Goal: Task Accomplishment & Management: Manage account settings

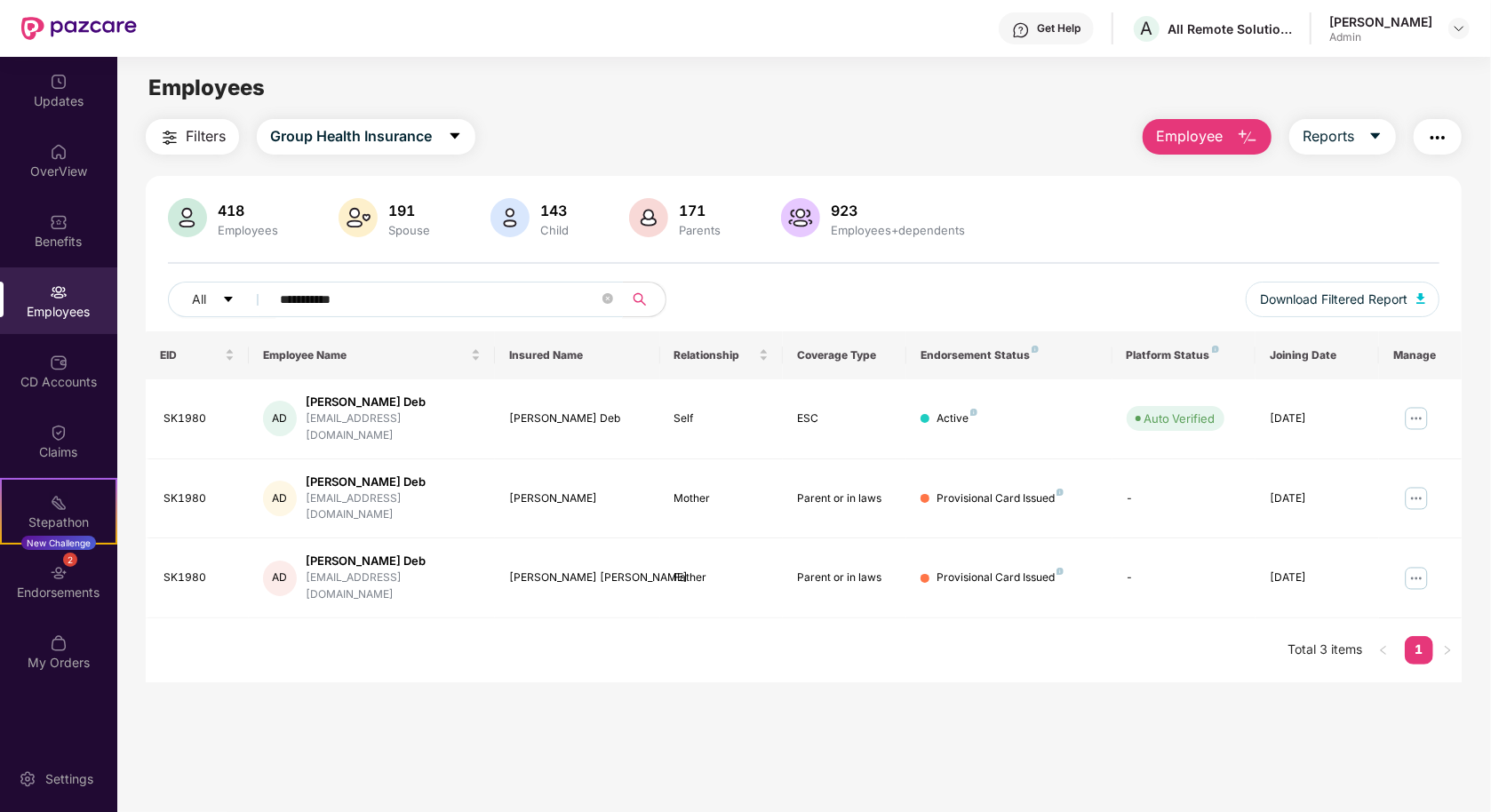
click at [406, 308] on input "**********" at bounding box center [440, 299] width 319 height 27
type input "*******"
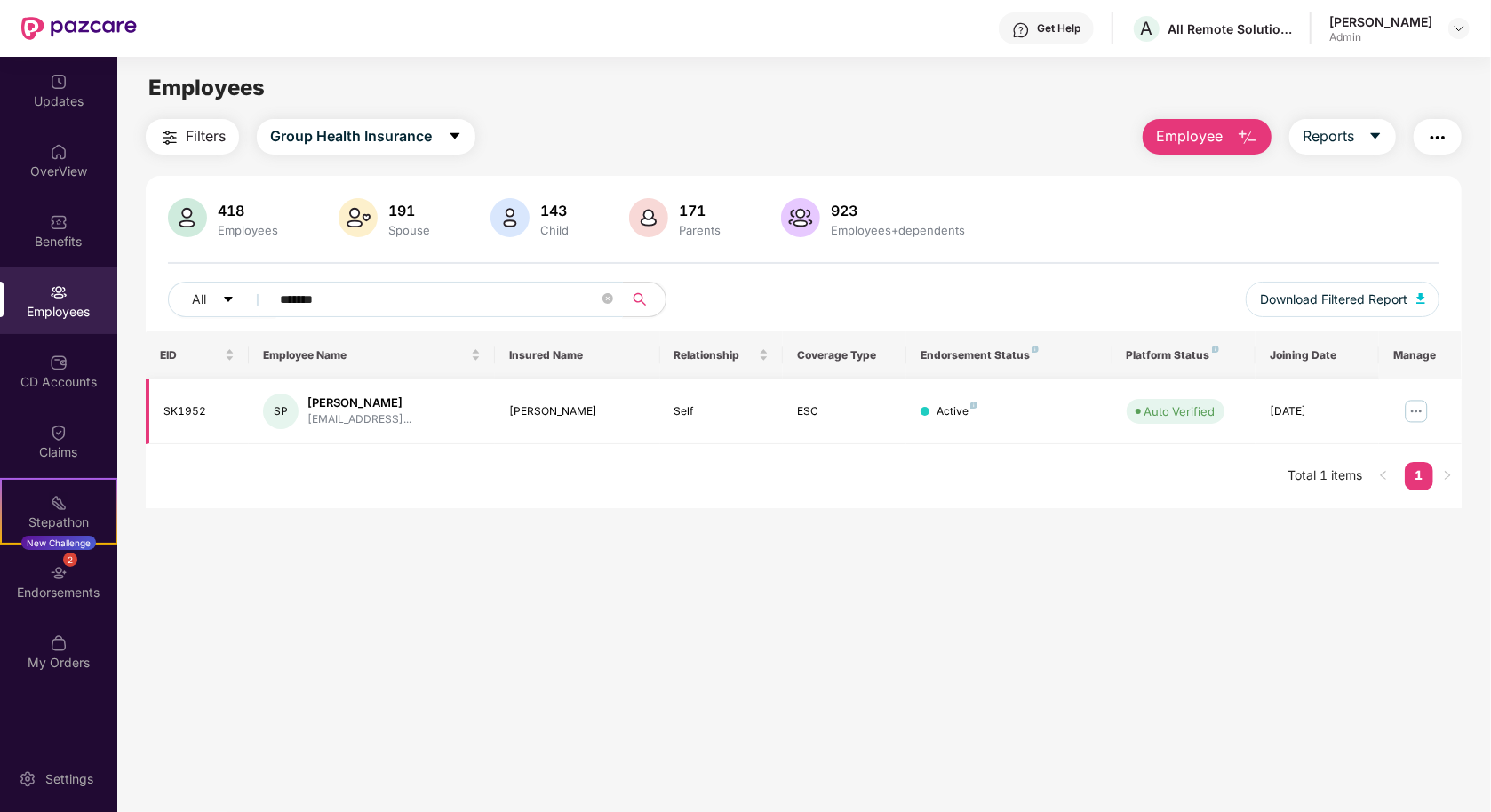
click at [1412, 409] on img at bounding box center [1417, 412] width 29 height 29
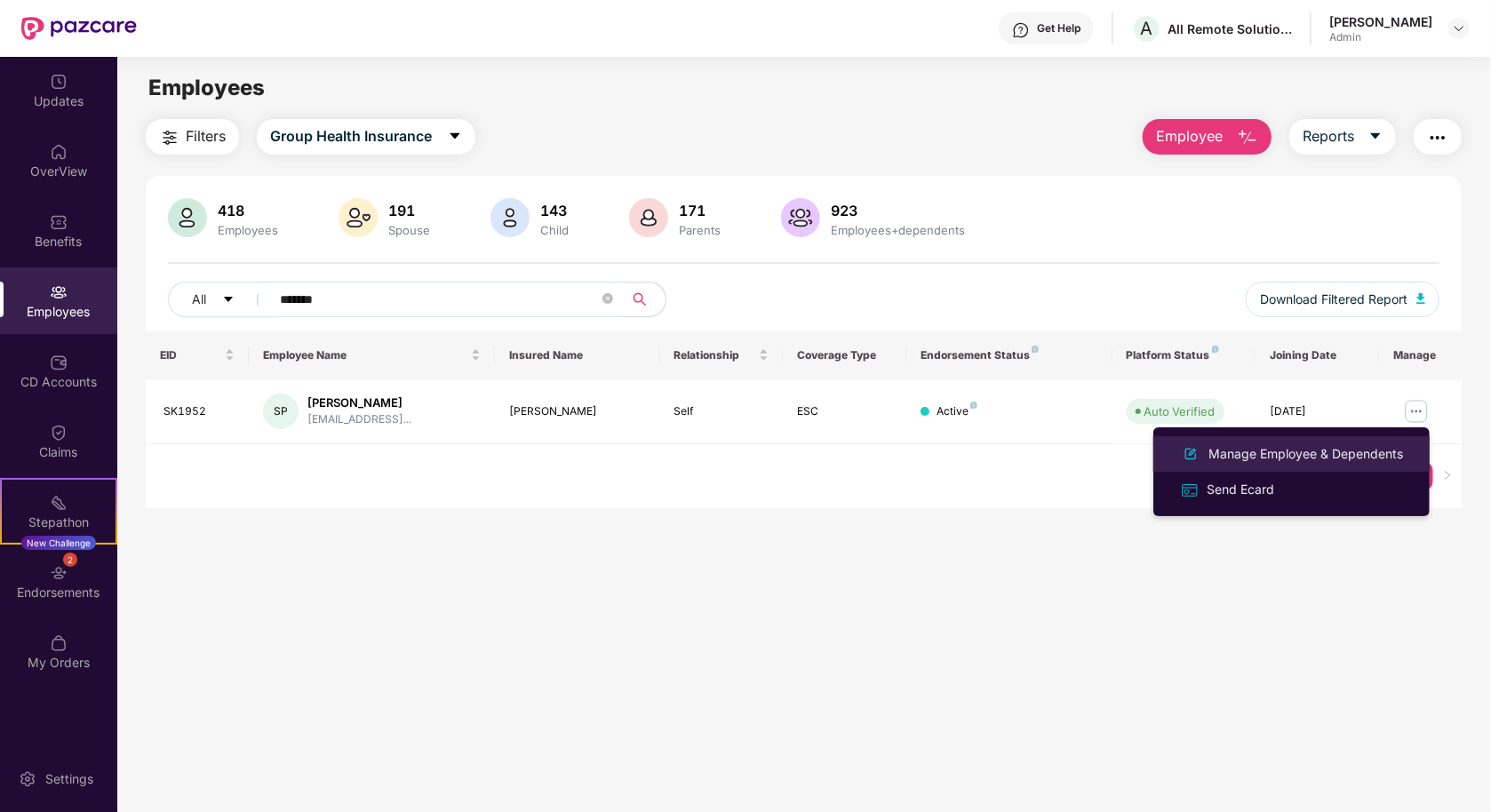
click at [1361, 462] on div "Manage Employee & Dependents" at bounding box center [1306, 454] width 202 height 20
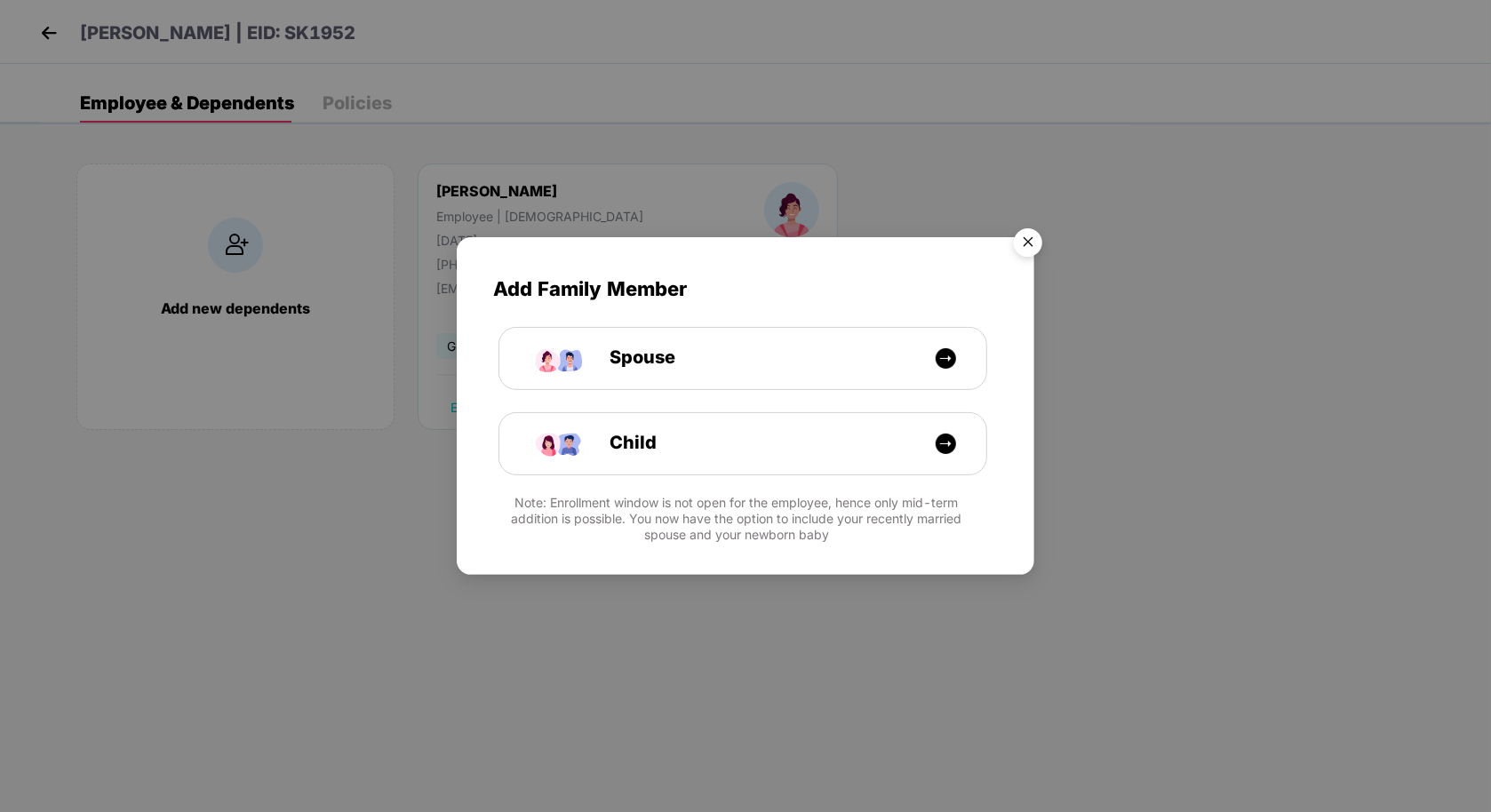
click at [1034, 238] on img "Close" at bounding box center [1028, 245] width 50 height 50
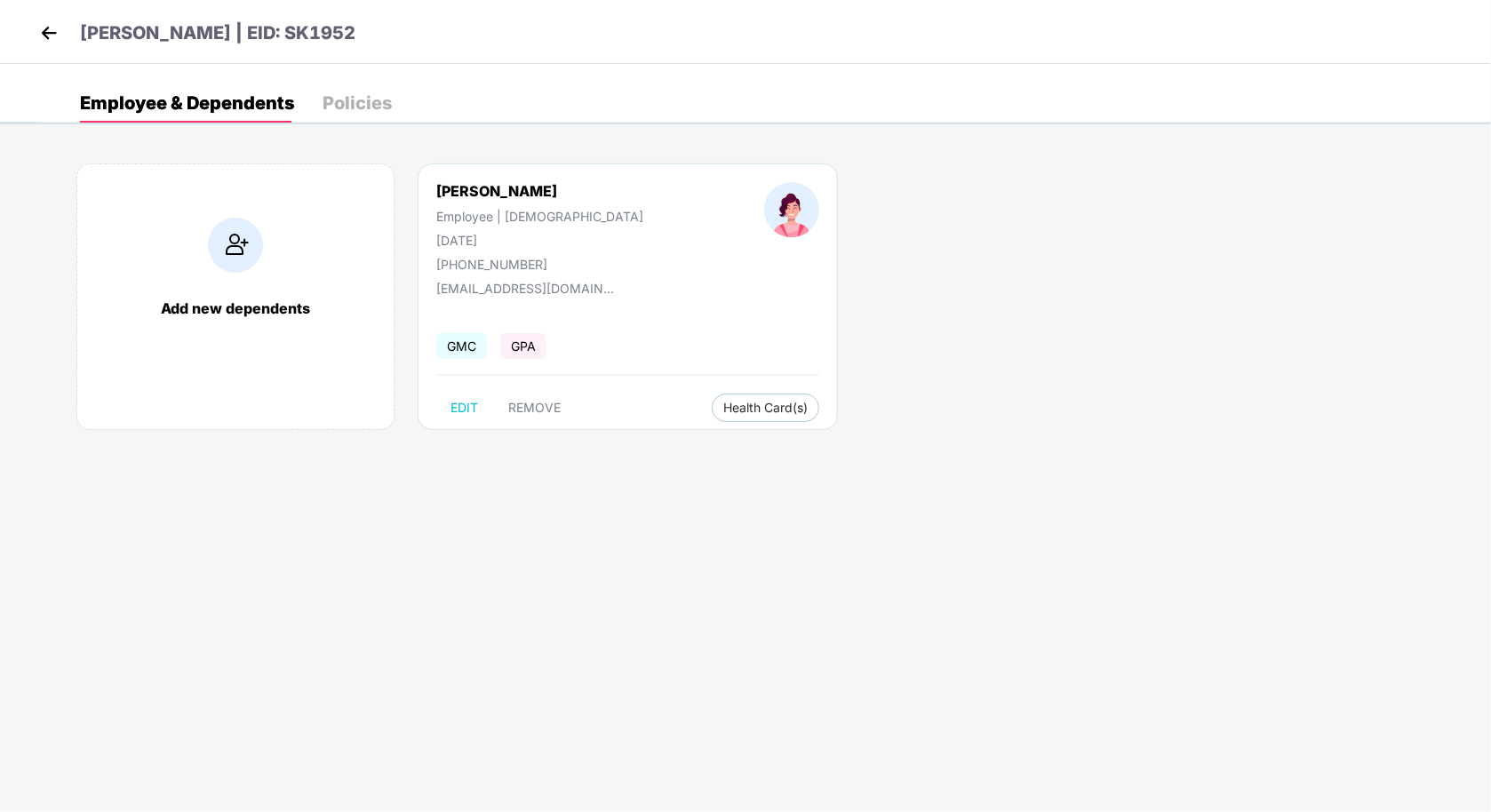
click at [696, 378] on div "[PERSON_NAME] Employee | [DEMOGRAPHIC_DATA] [DATE] [PHONE_NUMBER] [EMAIL_ADDRES…" at bounding box center [627, 296] width 420 height 267
click at [723, 404] on span "Health Card(s)" at bounding box center [765, 408] width 85 height 9
click at [679, 448] on span "Health Insurance(ESC)" at bounding box center [704, 441] width 155 height 20
click at [49, 38] on img at bounding box center [49, 33] width 27 height 27
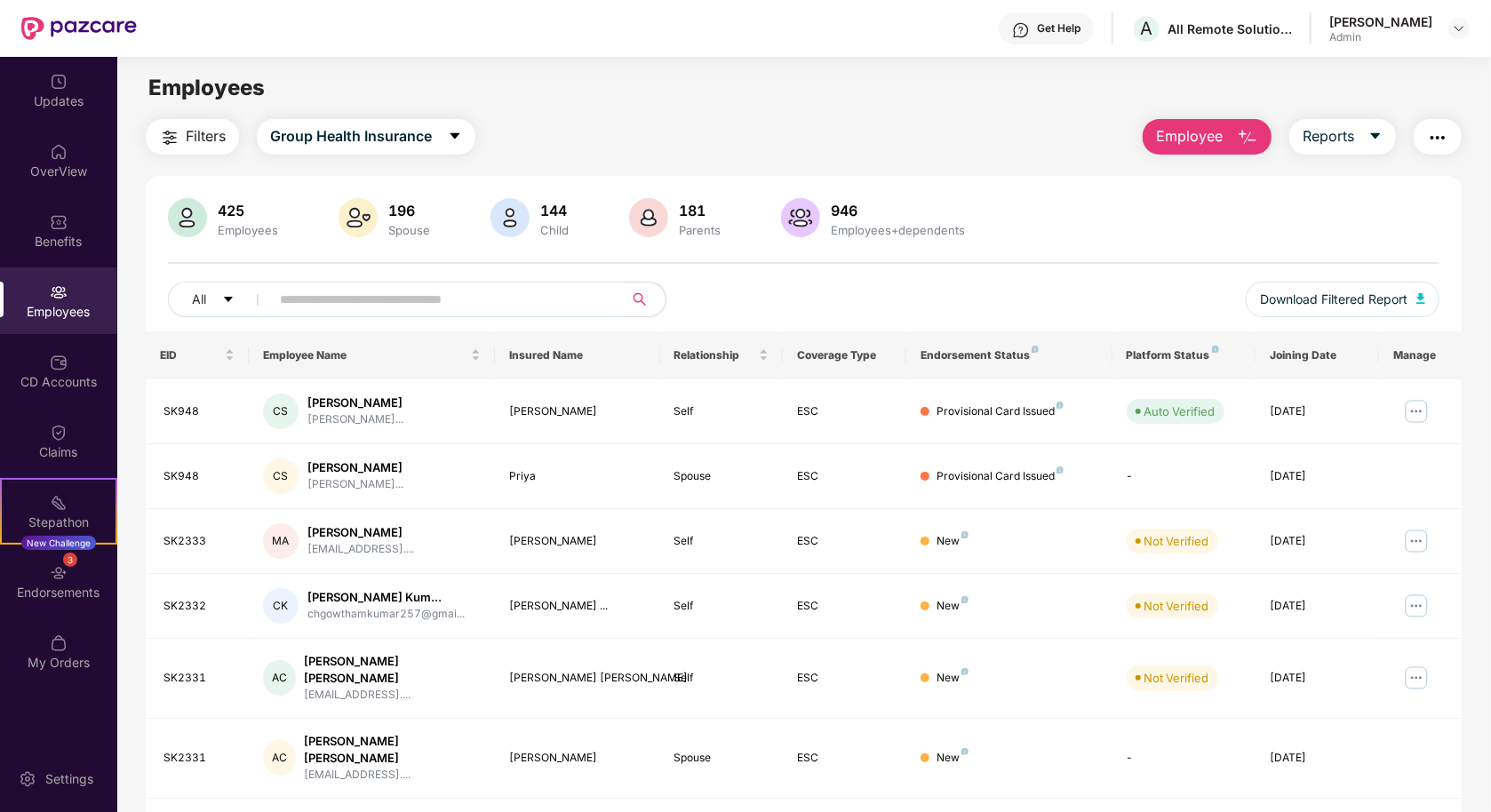
click at [345, 312] on span at bounding box center [441, 299] width 365 height 36
type input "**********"
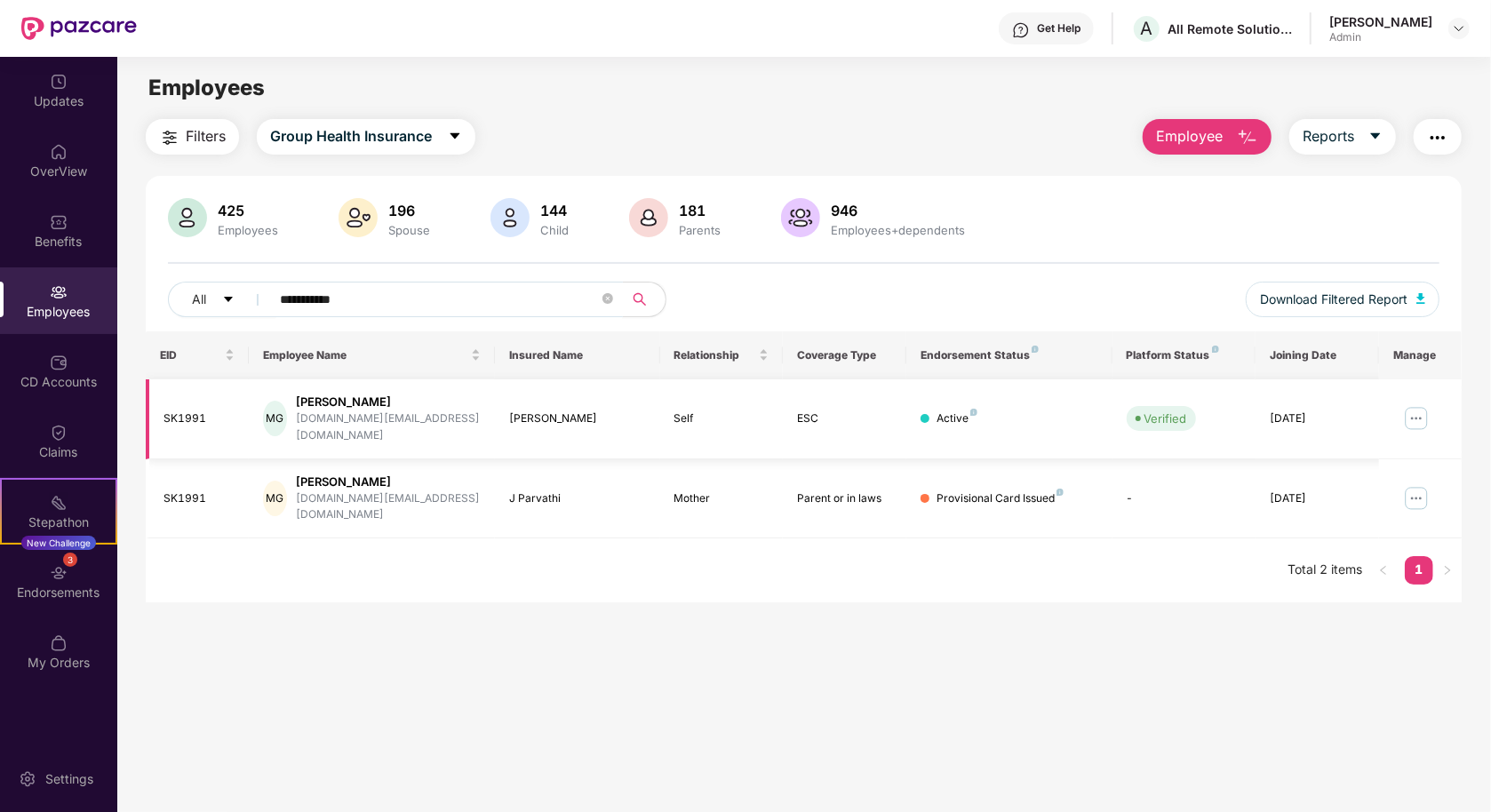
click at [1418, 411] on img at bounding box center [1417, 419] width 29 height 29
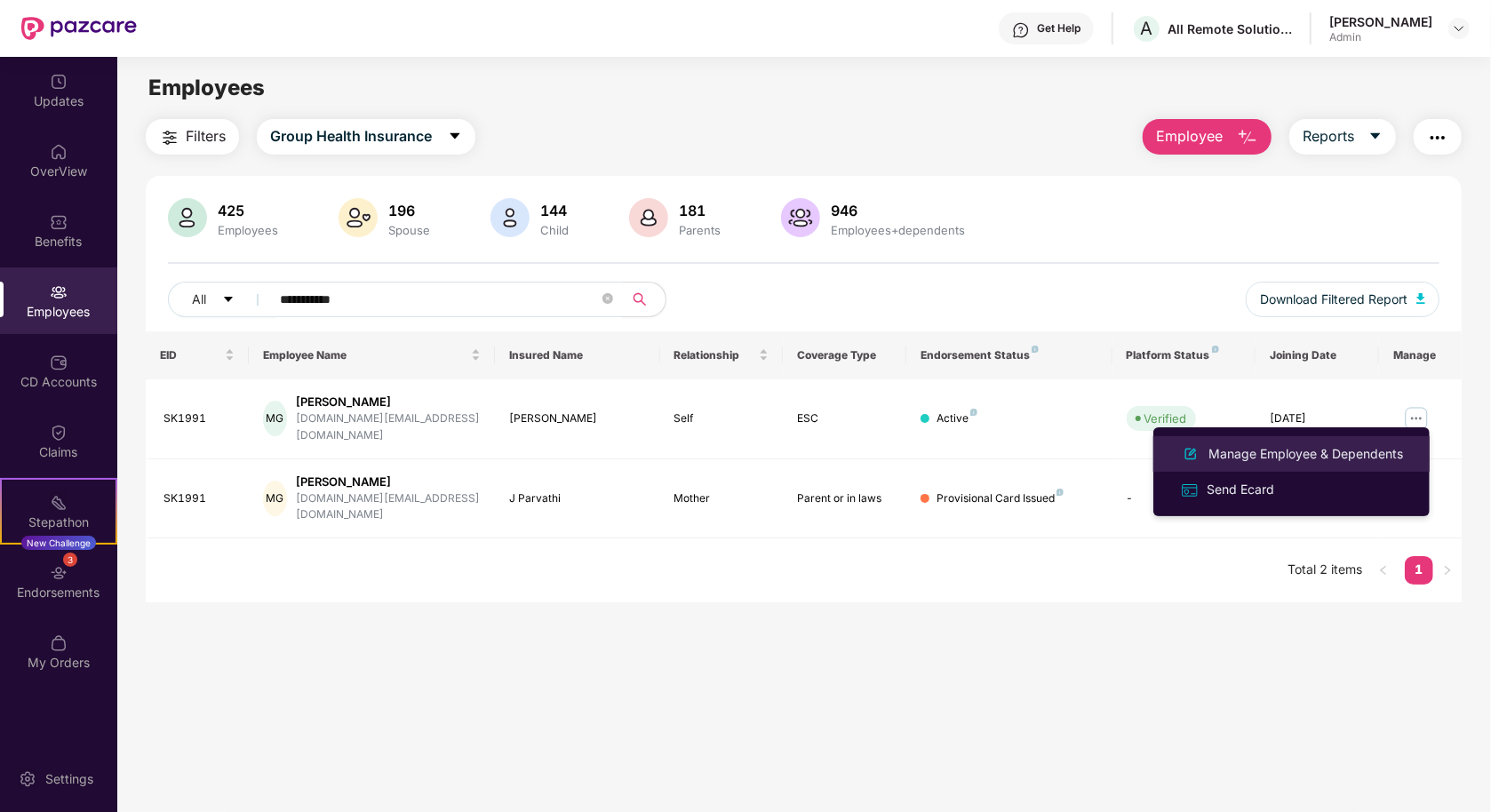
click at [1336, 447] on div "Manage Employee & Dependents" at bounding box center [1306, 454] width 202 height 20
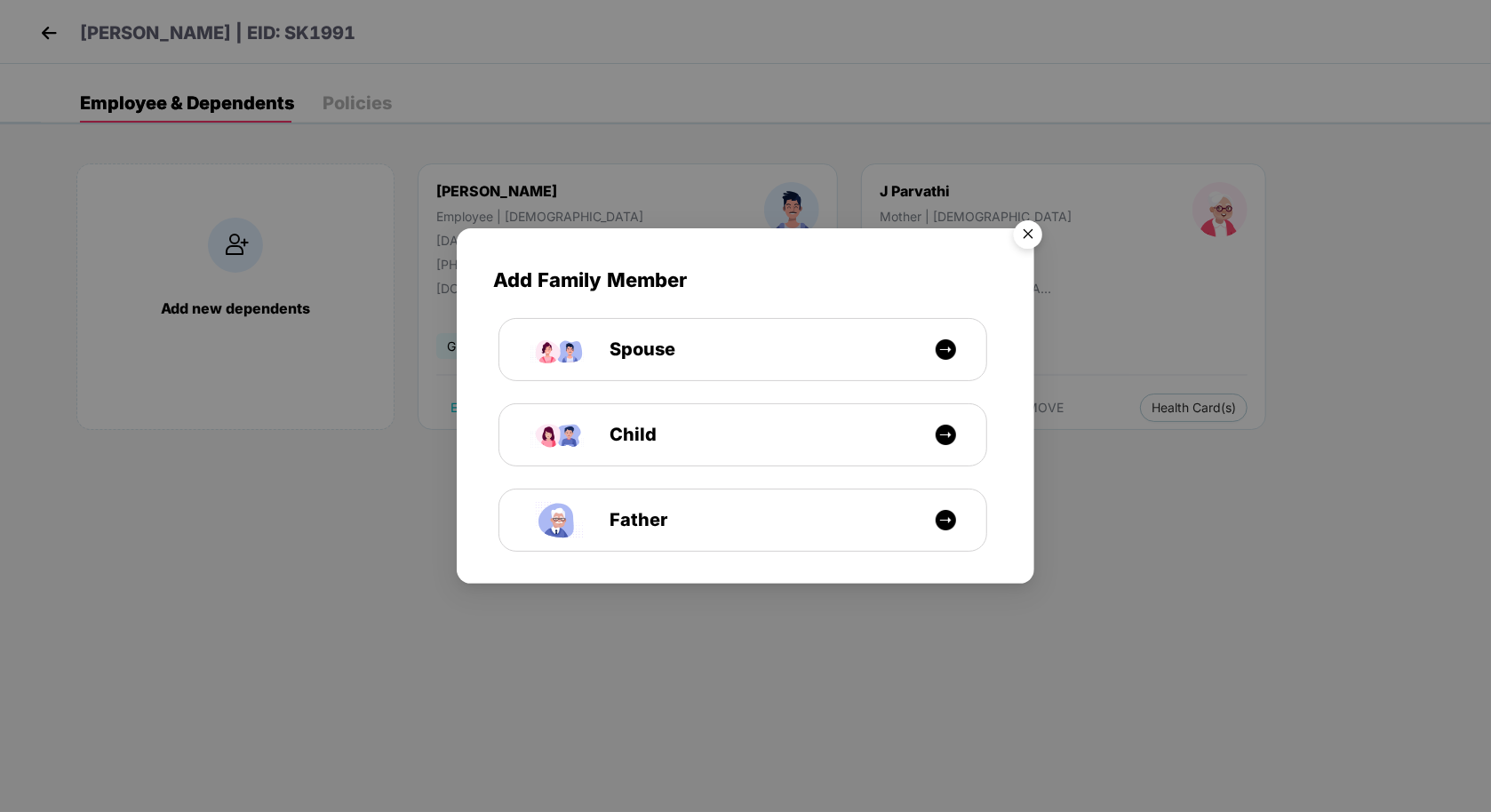
click at [1044, 228] on img "Close" at bounding box center [1028, 237] width 50 height 50
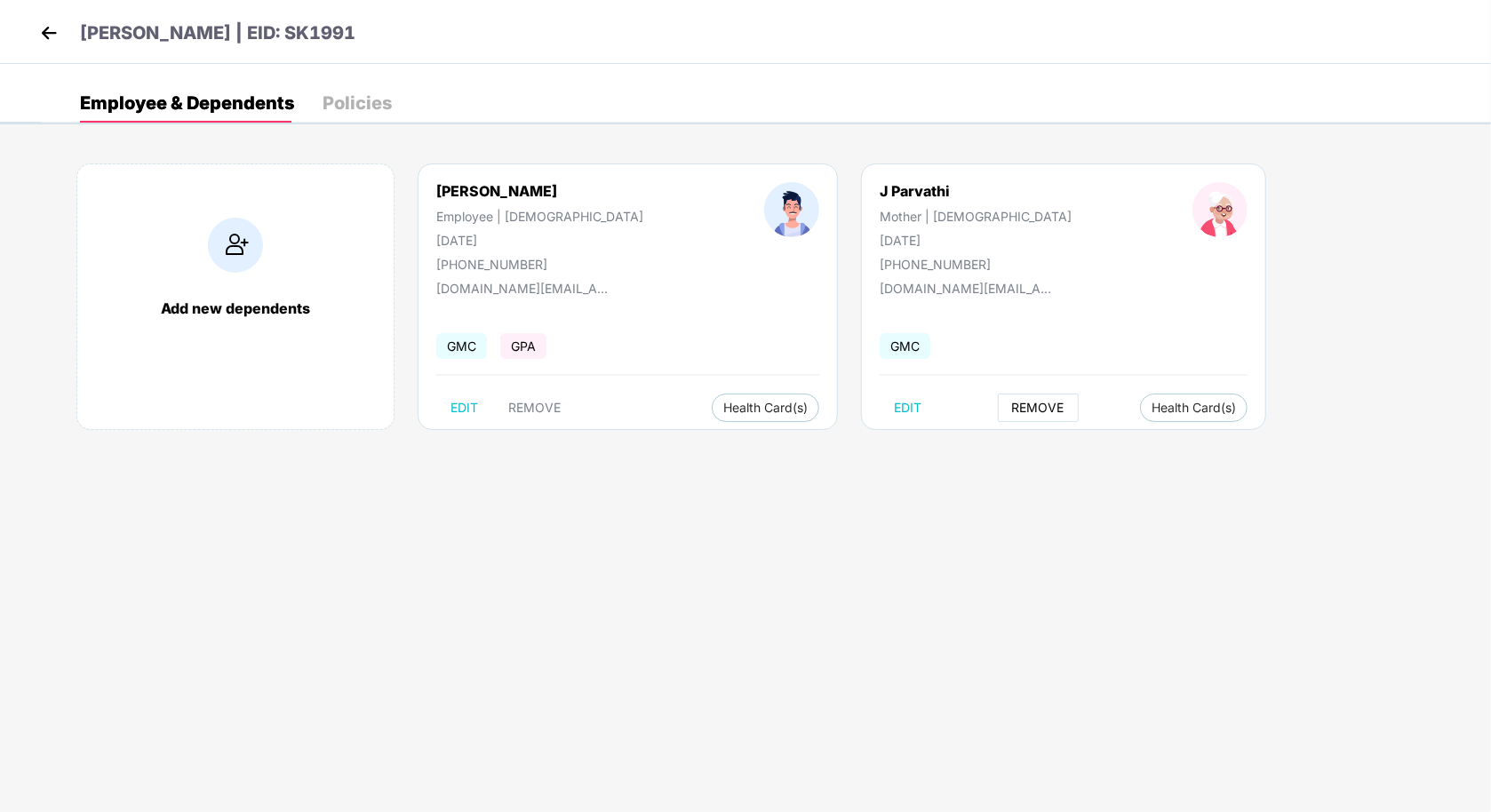
click at [1012, 410] on span "REMOVE" at bounding box center [1038, 408] width 53 height 14
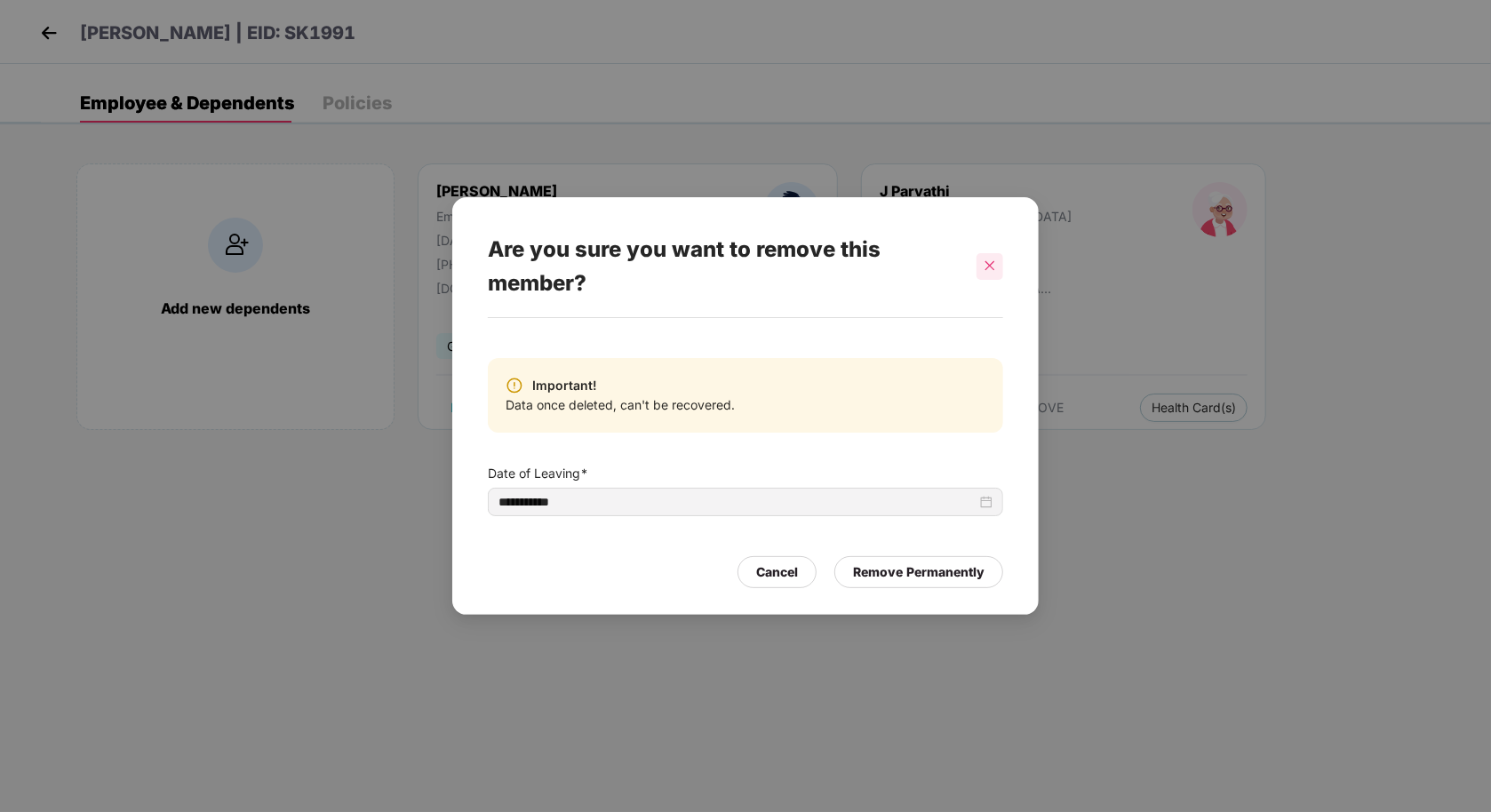
click at [991, 270] on icon "close" at bounding box center [990, 266] width 12 height 12
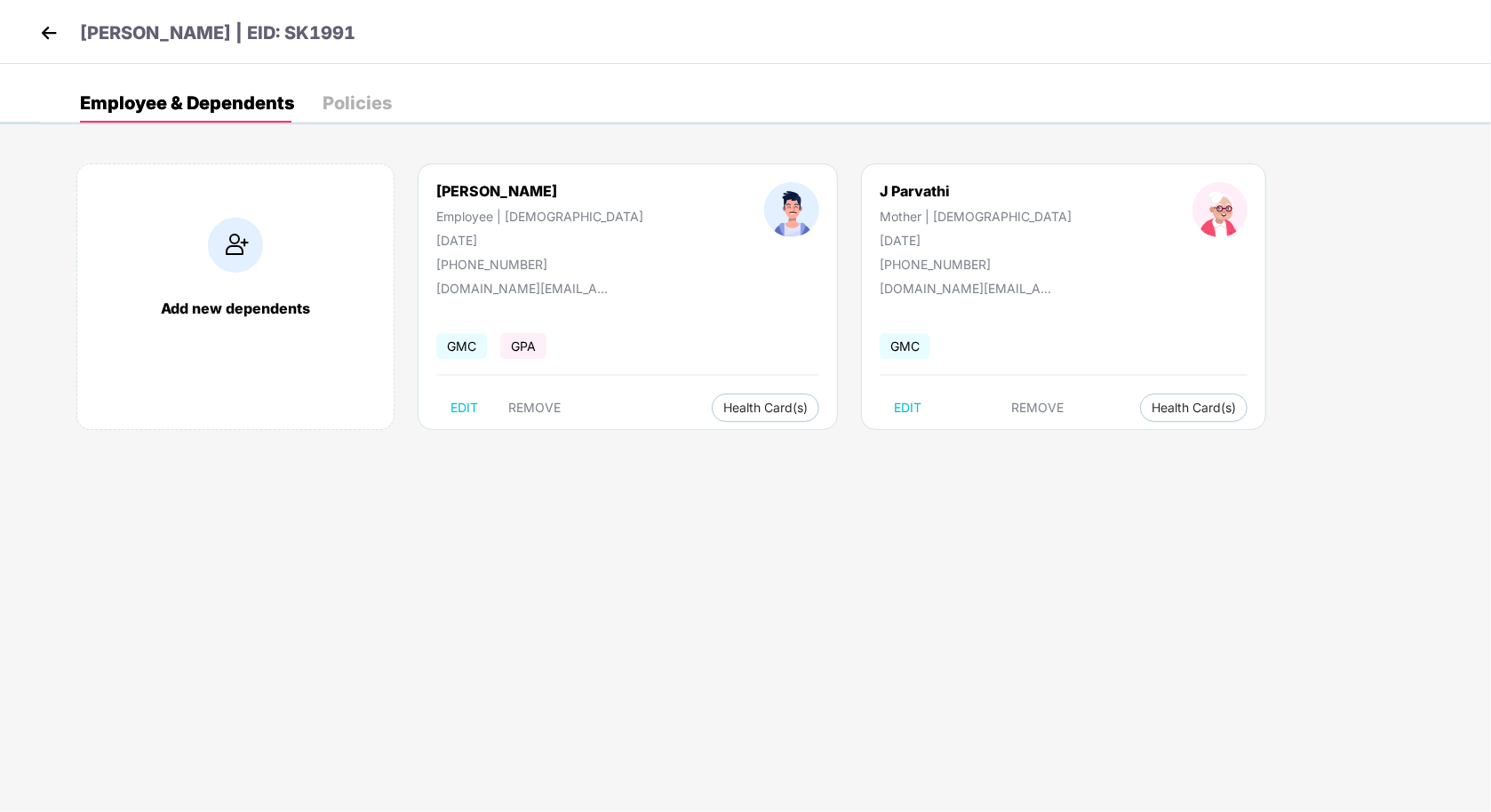
click at [54, 30] on img at bounding box center [49, 33] width 27 height 27
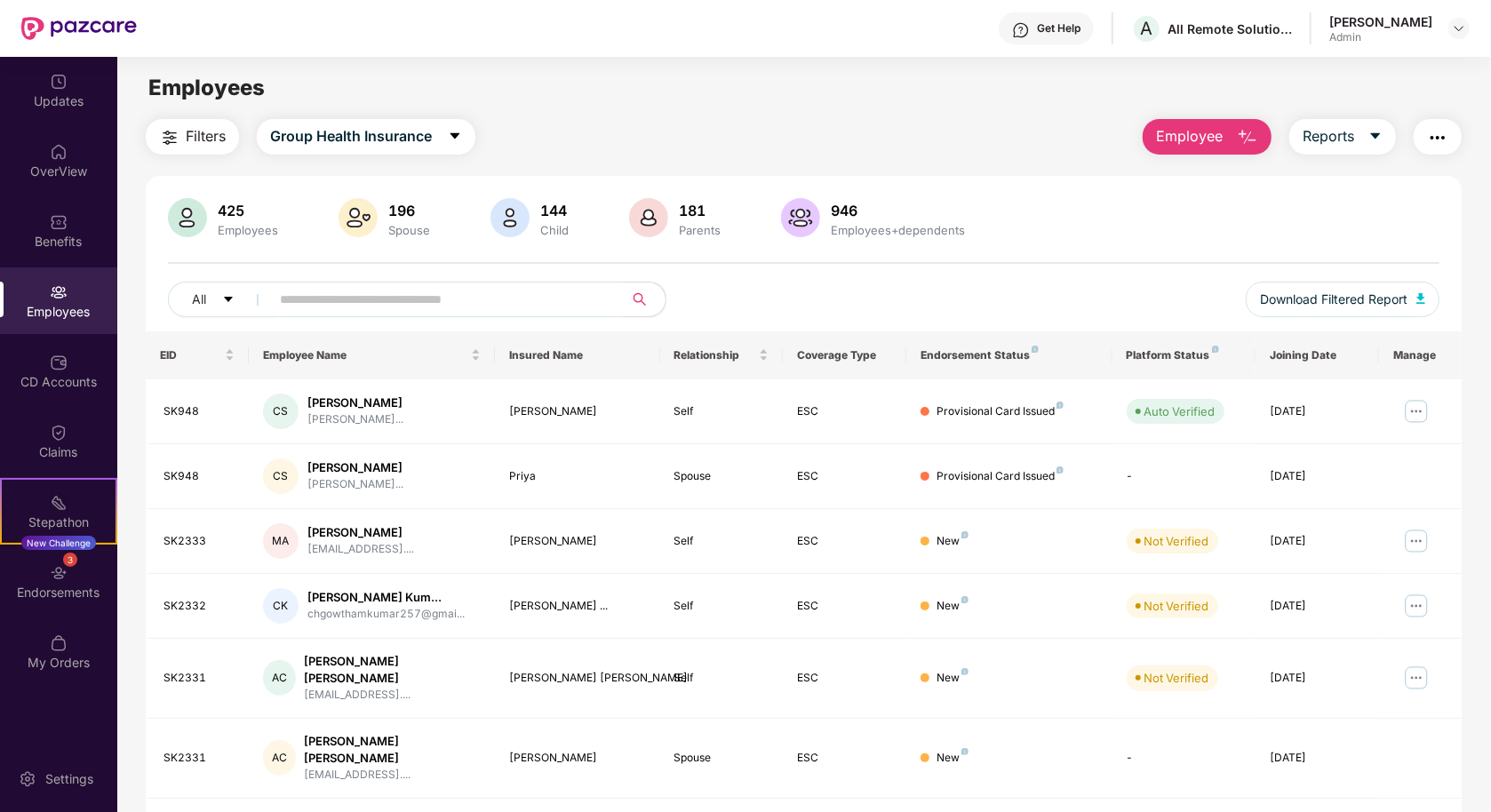
click at [436, 299] on input "text" at bounding box center [440, 299] width 319 height 27
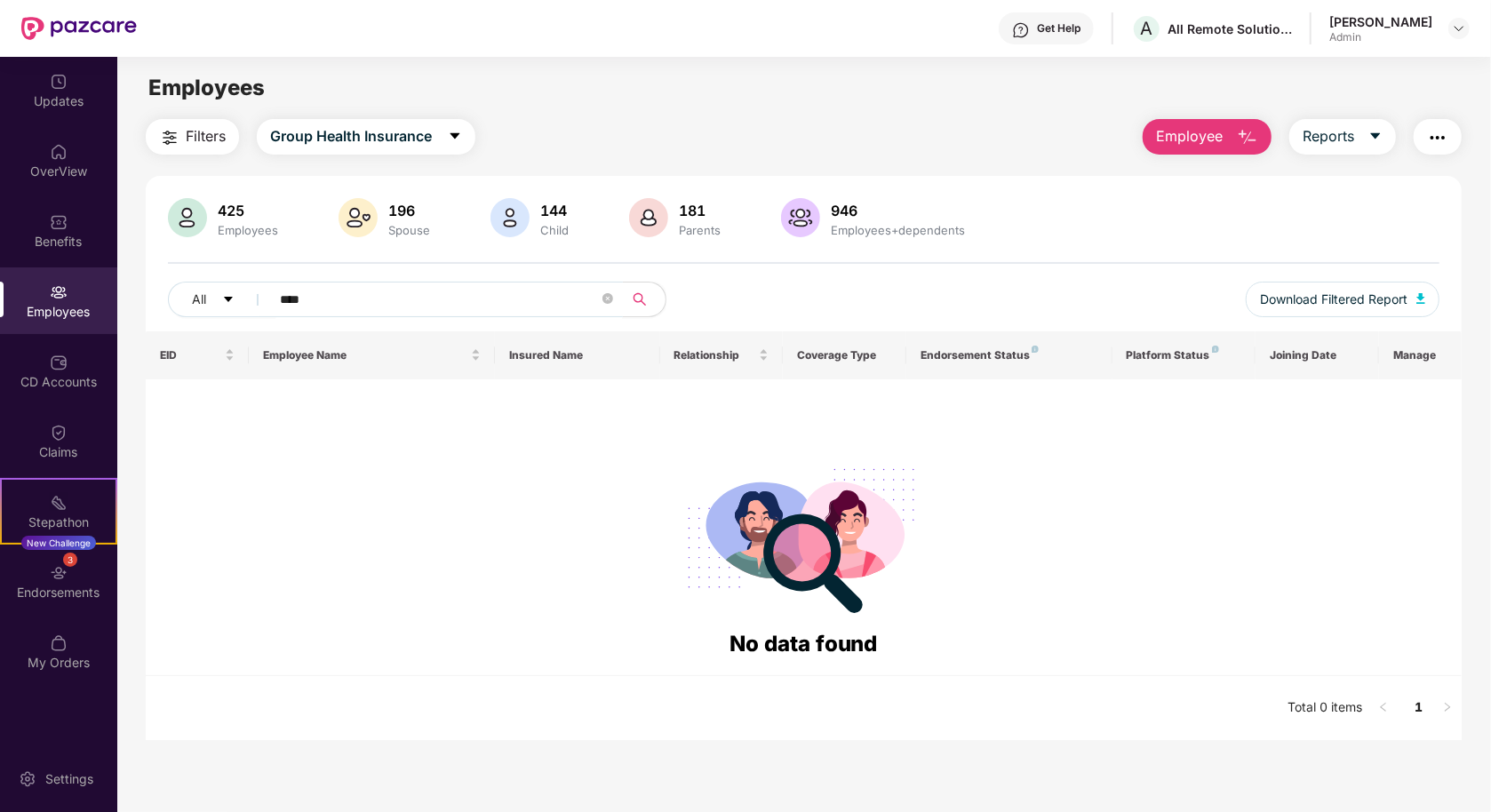
click at [454, 300] on input "****" at bounding box center [440, 299] width 319 height 27
type input "*****"
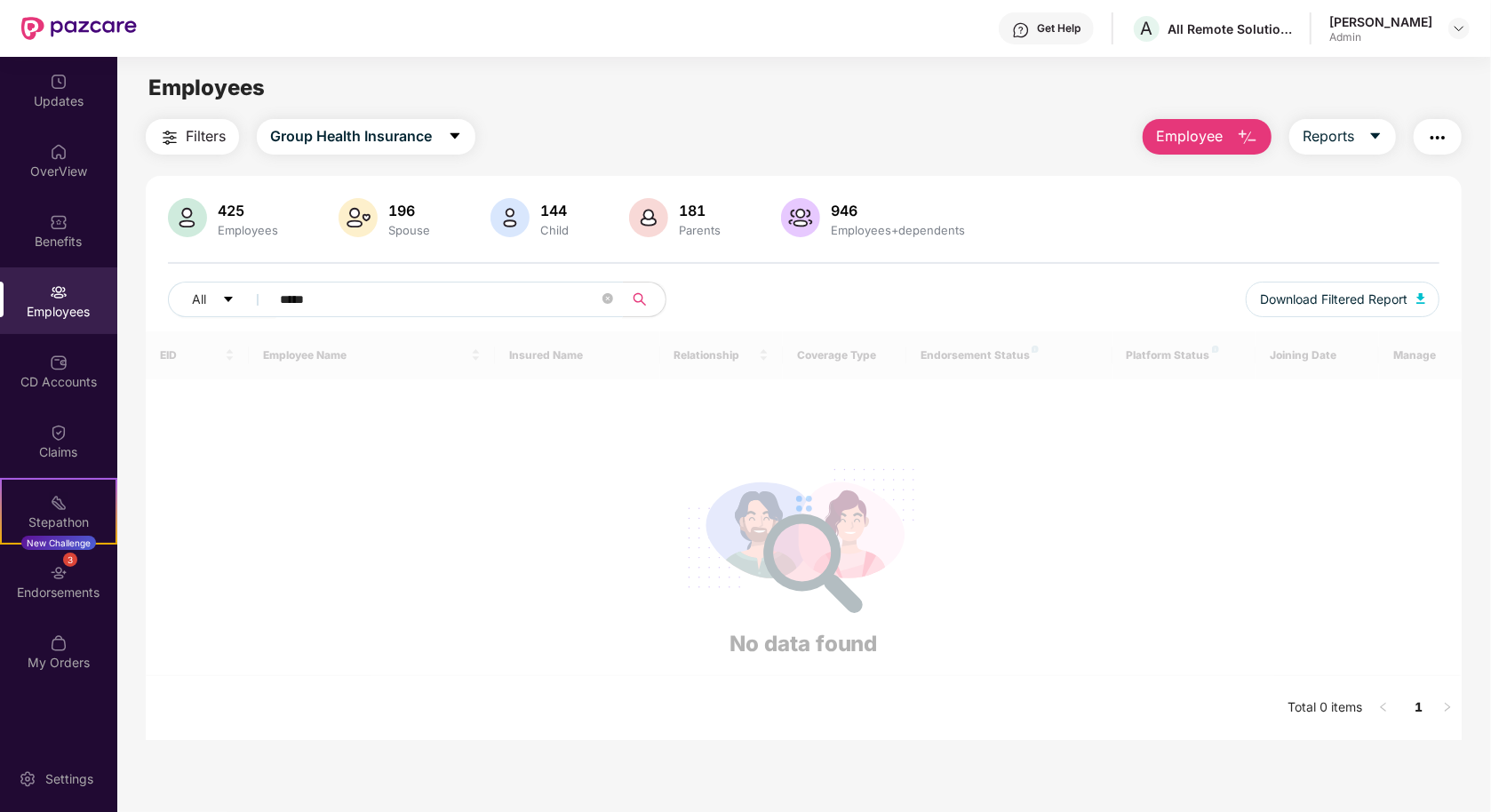
scroll to position [144, 0]
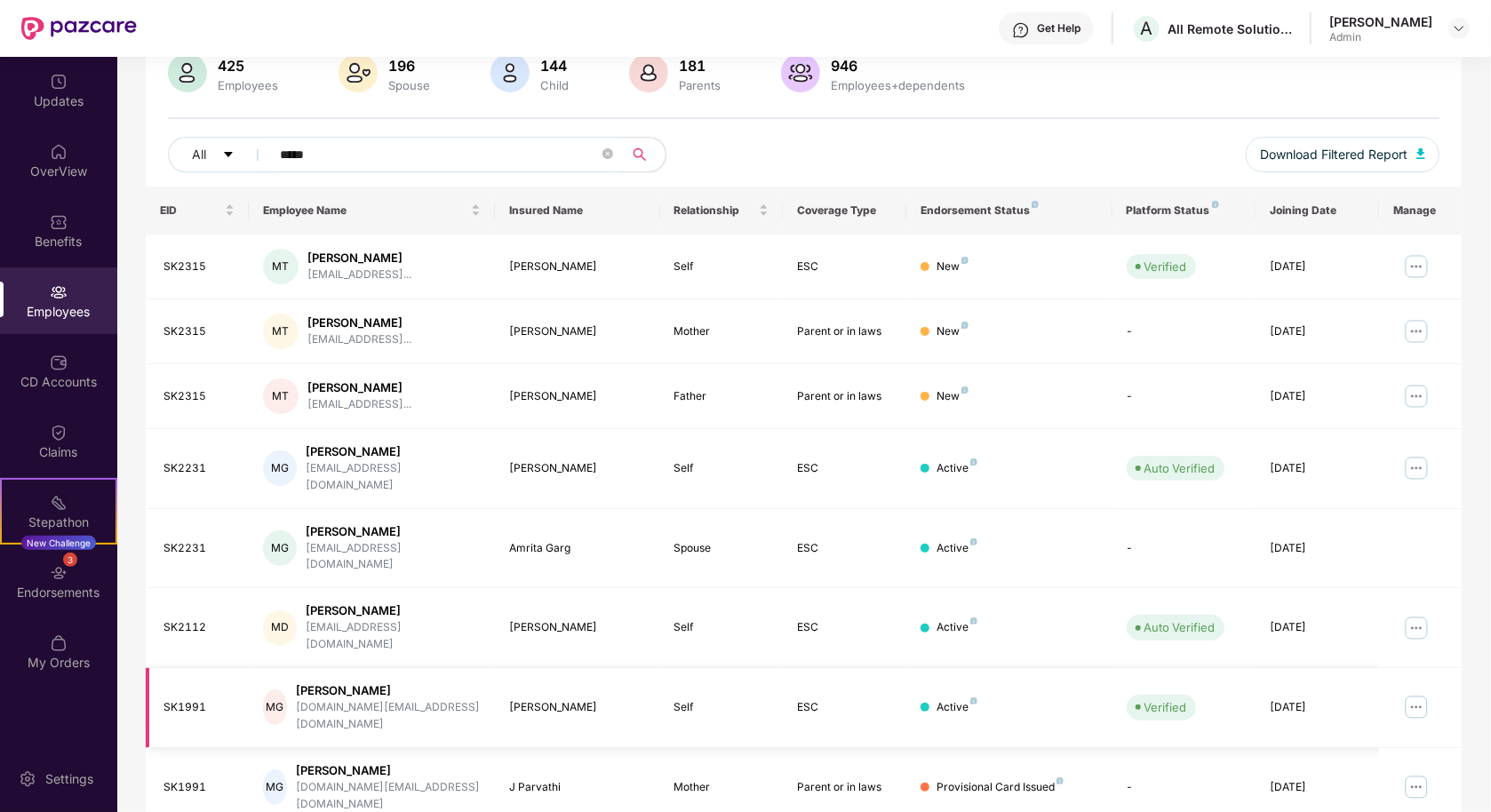
click at [1421, 693] on img at bounding box center [1417, 707] width 29 height 29
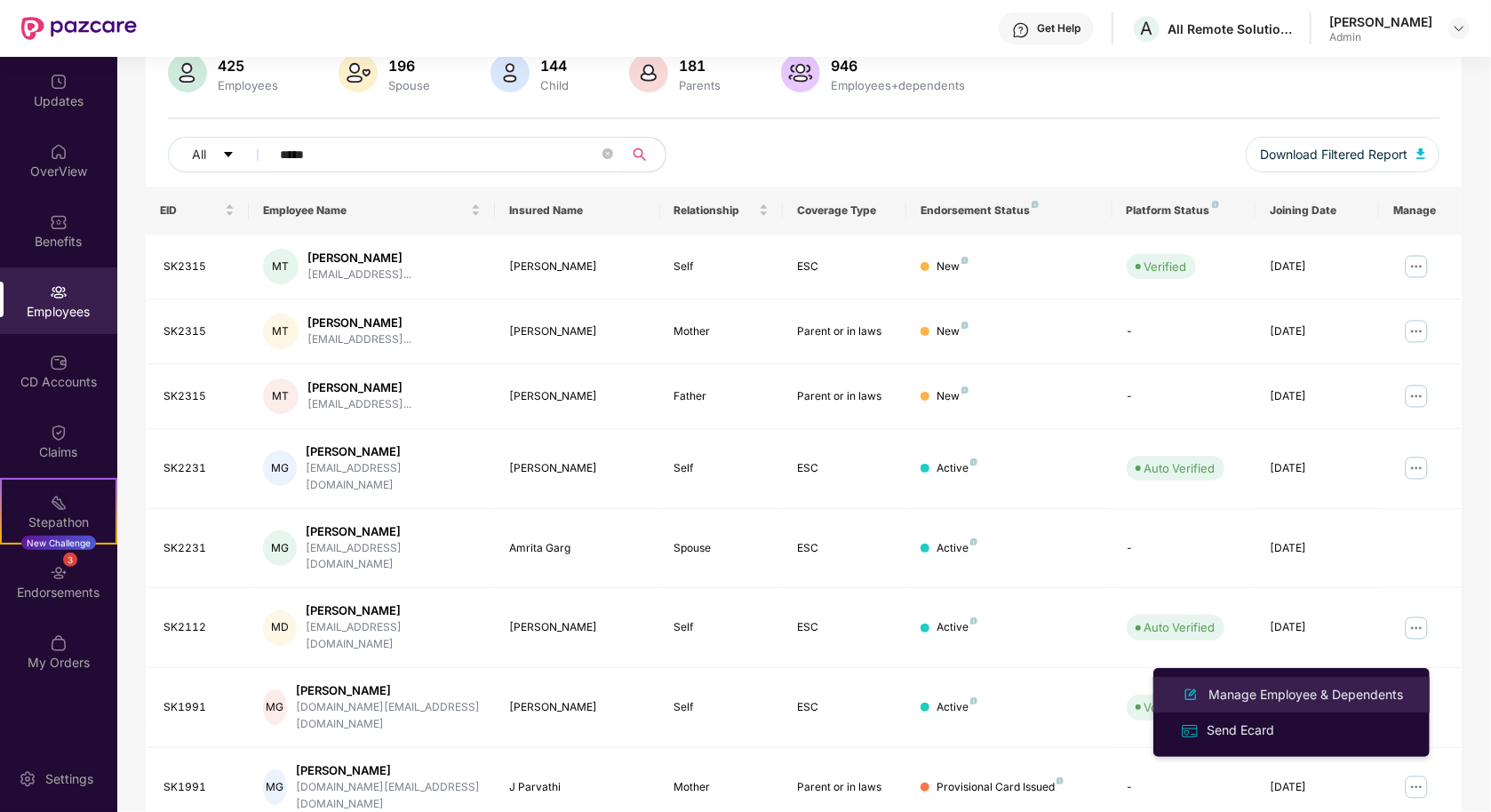
click at [1321, 686] on div "Manage Employee & Dependents" at bounding box center [1306, 694] width 202 height 20
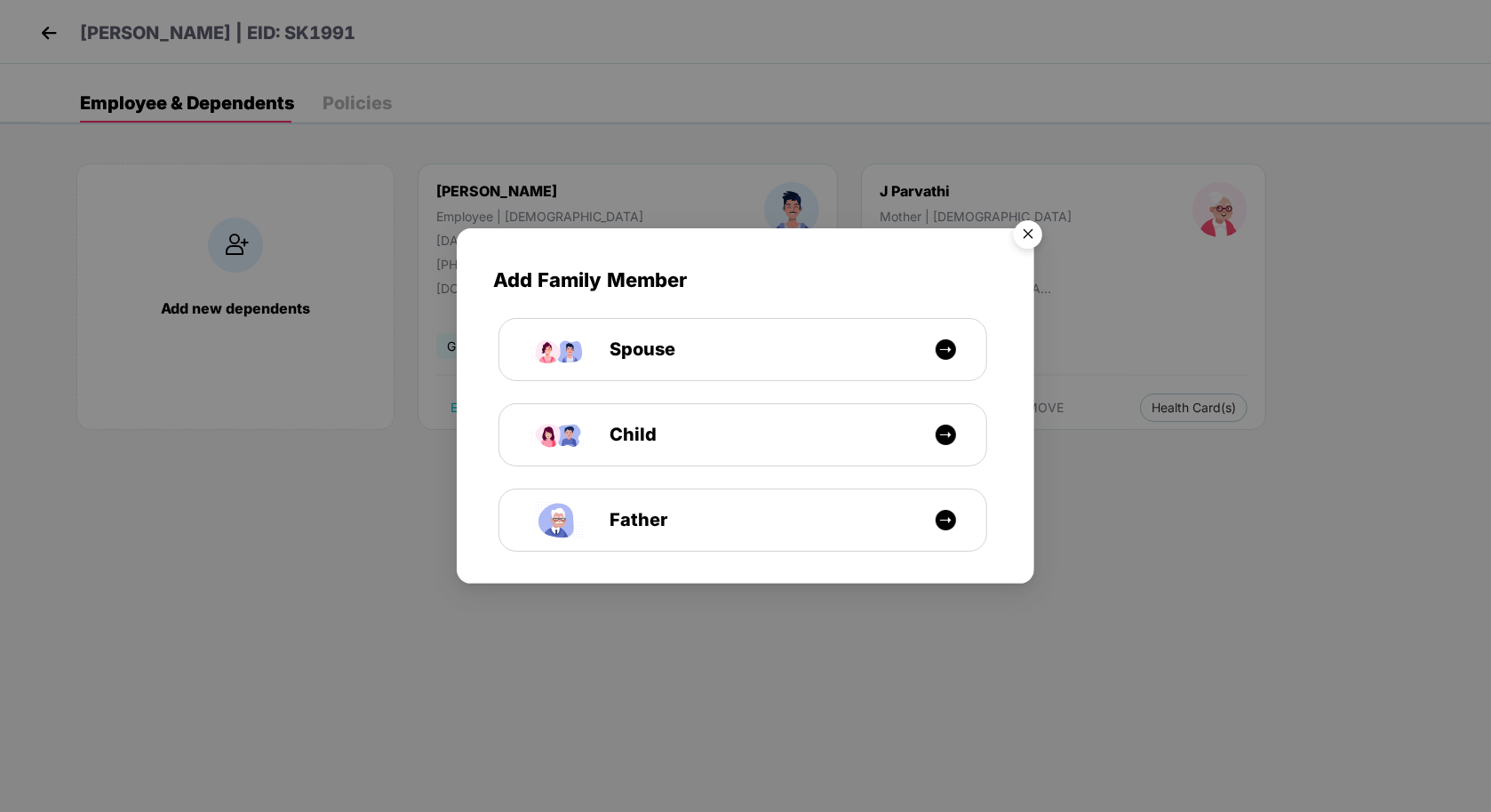
click at [1004, 242] on img "Close" at bounding box center [1028, 237] width 50 height 50
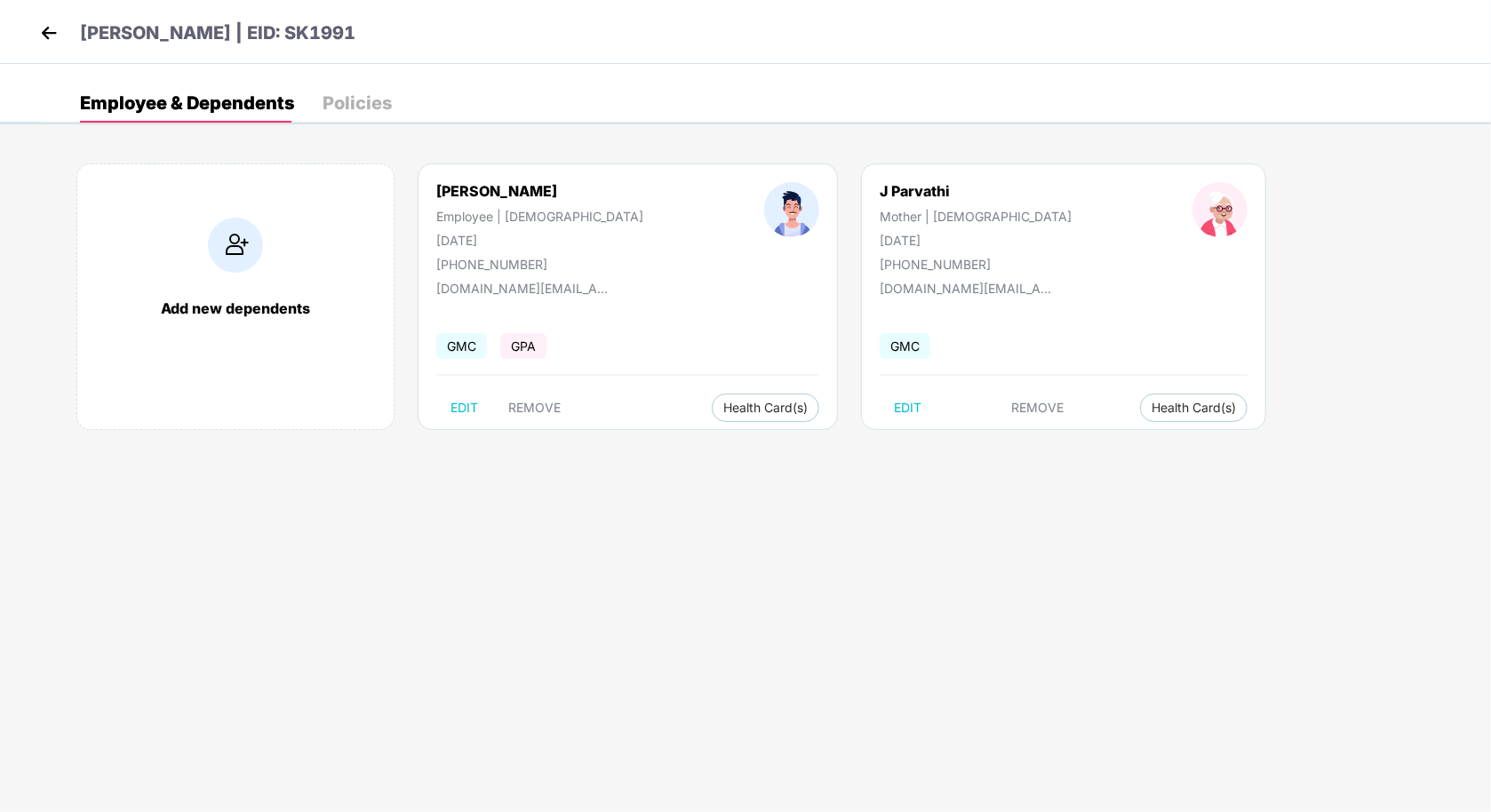
click at [327, 112] on div "Policies" at bounding box center [358, 103] width 70 height 18
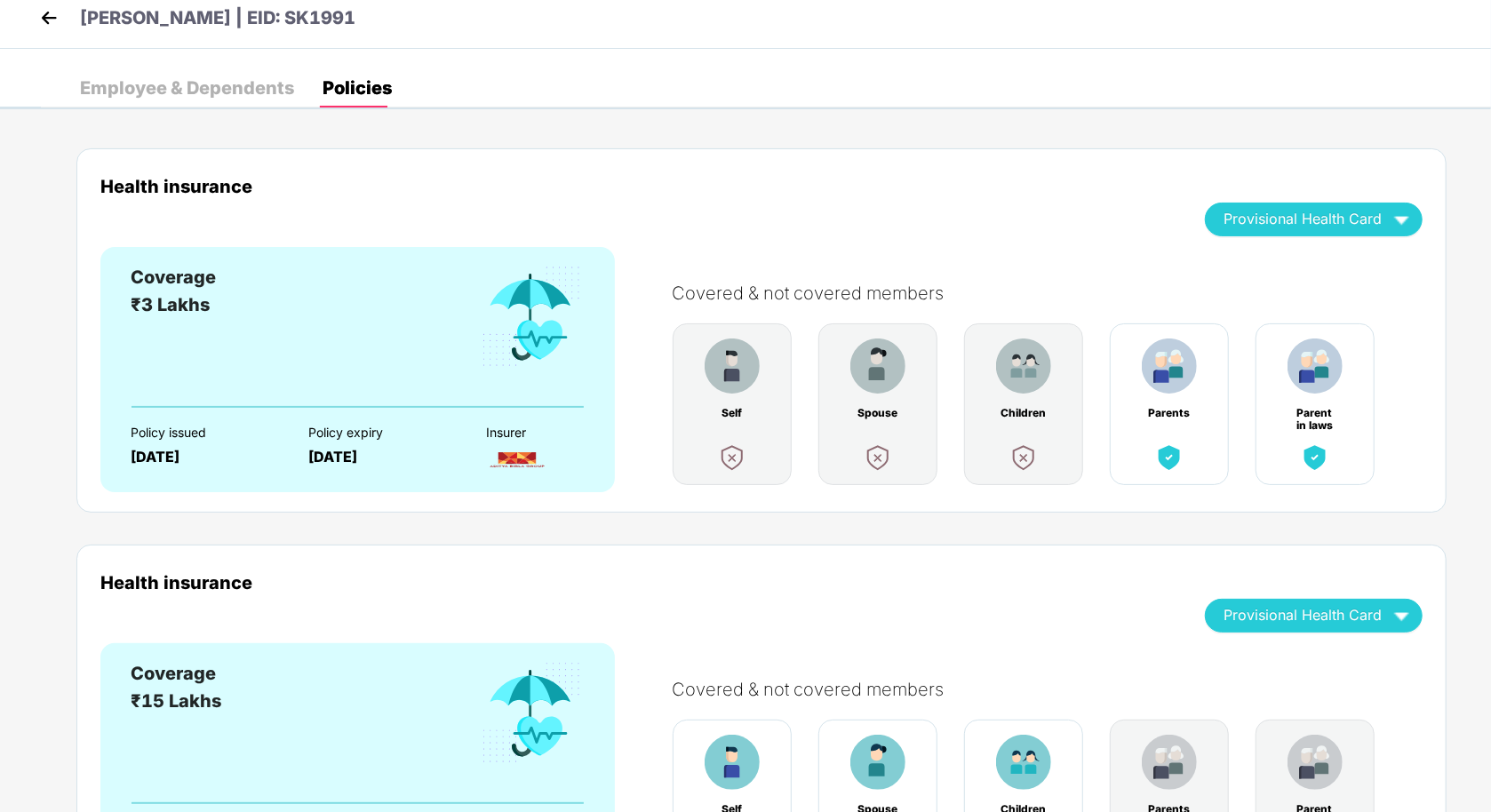
scroll to position [0, 0]
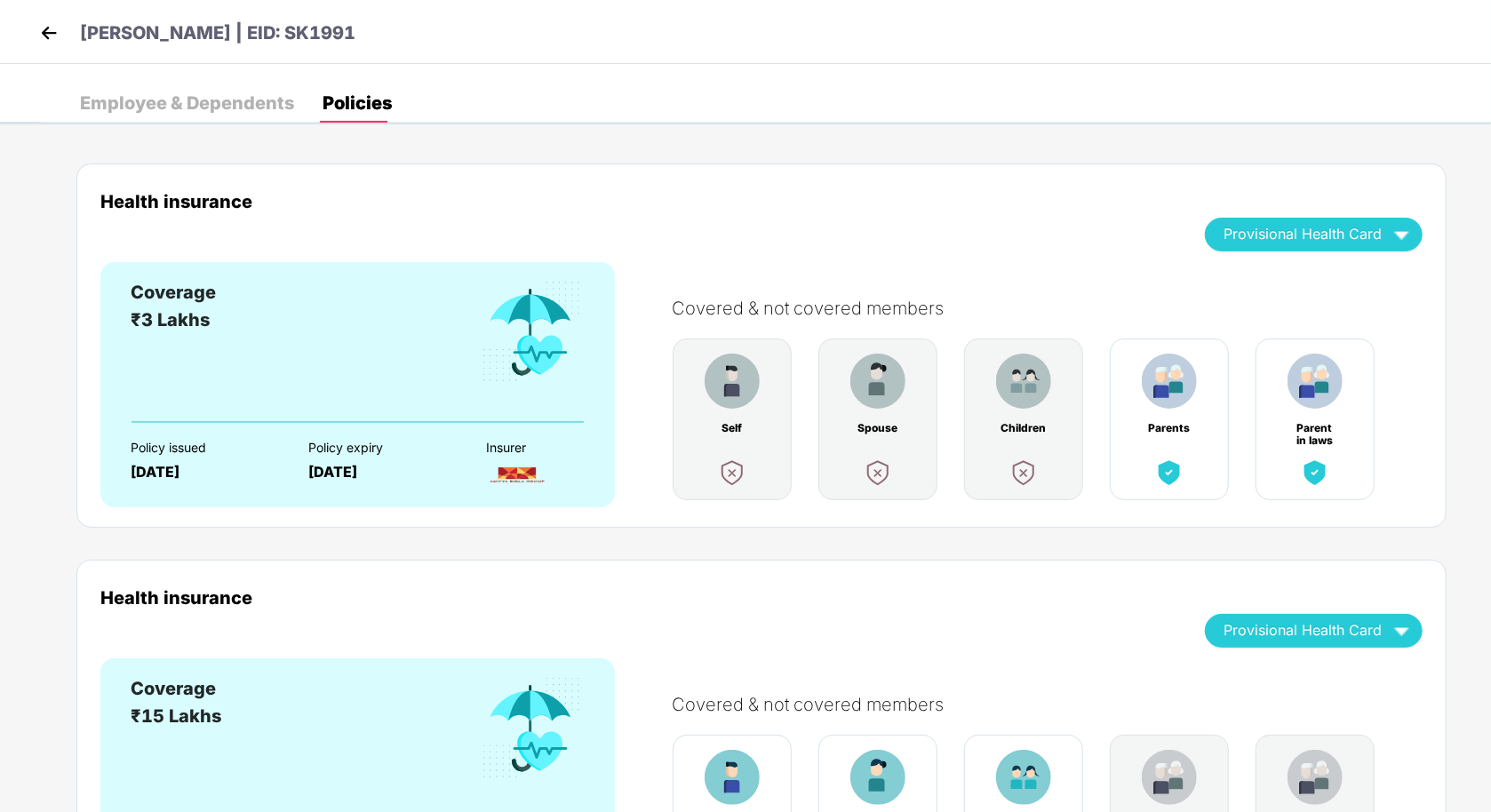
click at [196, 109] on div "Employee & Dependents" at bounding box center [187, 103] width 214 height 18
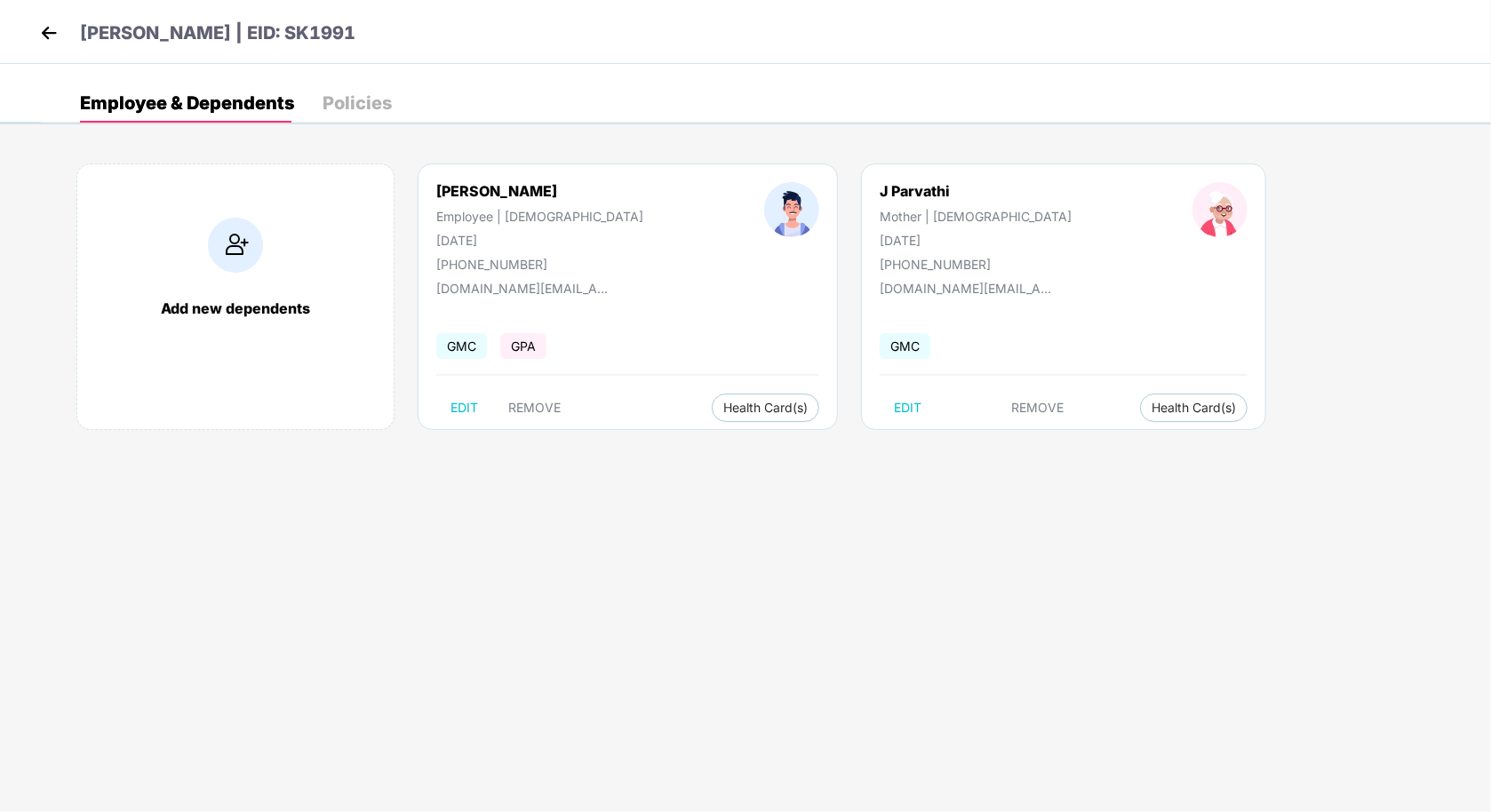
click at [880, 194] on div "J Parvathi" at bounding box center [976, 191] width 192 height 18
copy div "J Parvathi"
click at [880, 234] on div "[DATE]" at bounding box center [976, 240] width 192 height 15
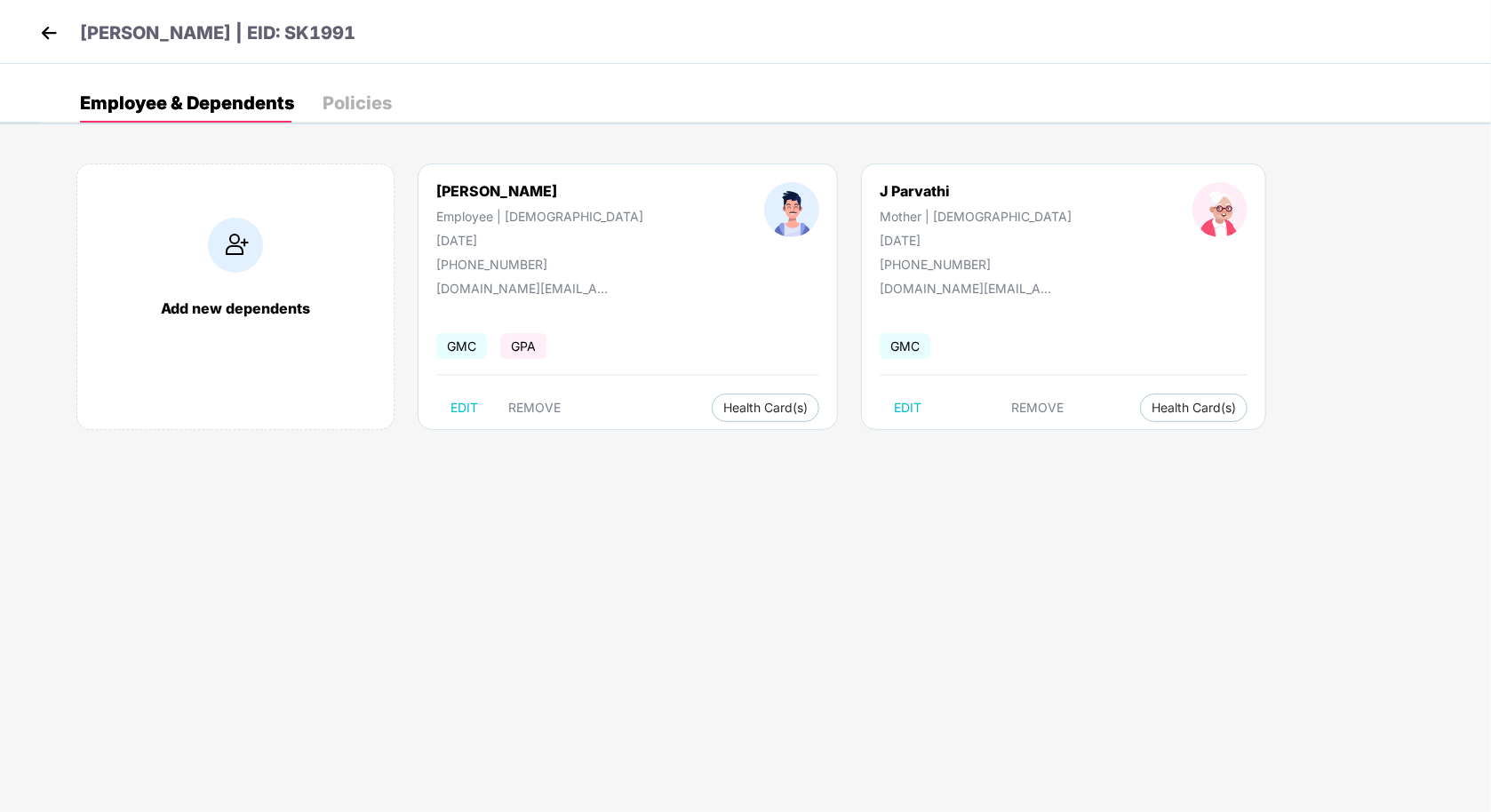
click at [880, 234] on div "[DATE]" at bounding box center [976, 240] width 192 height 15
copy div "[DATE]"
